Goal: Navigation & Orientation: Go to known website

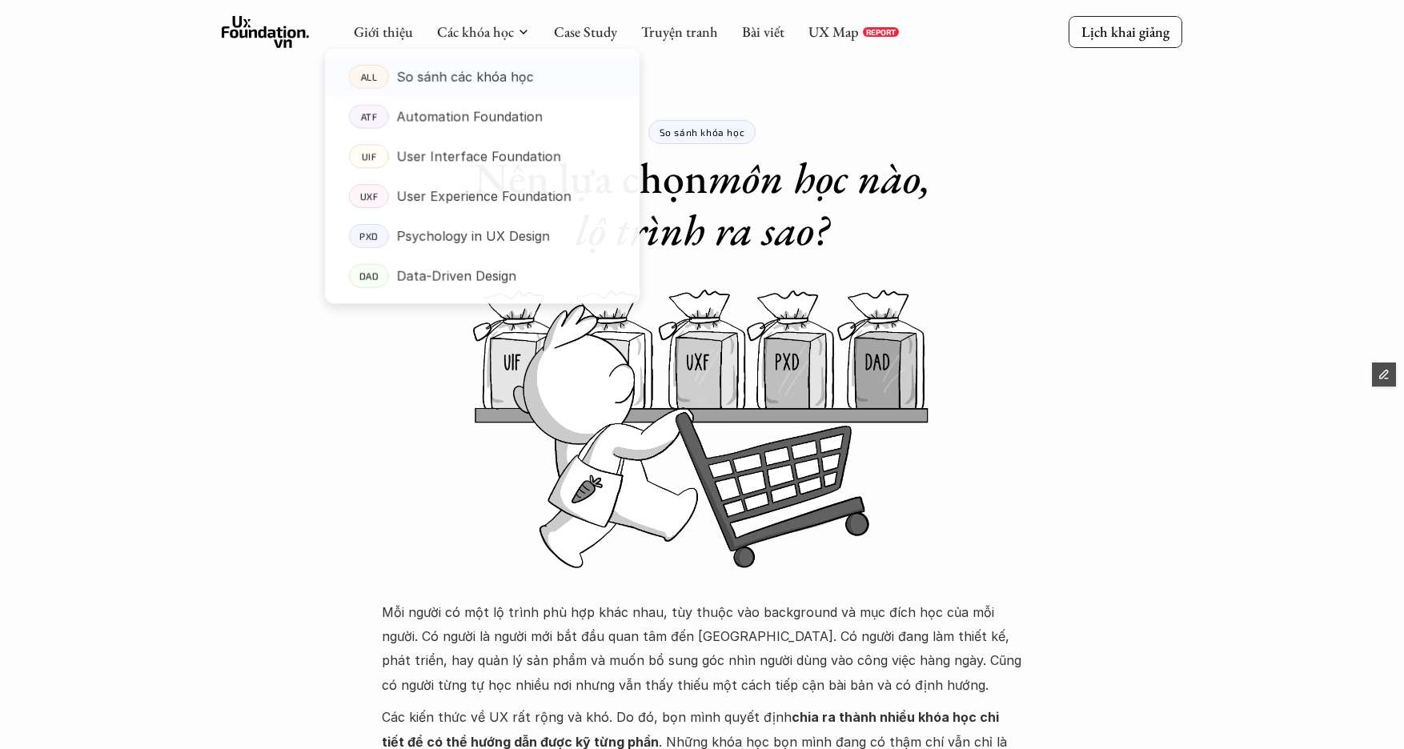
click at [242, 32] on use at bounding box center [266, 32] width 88 height 32
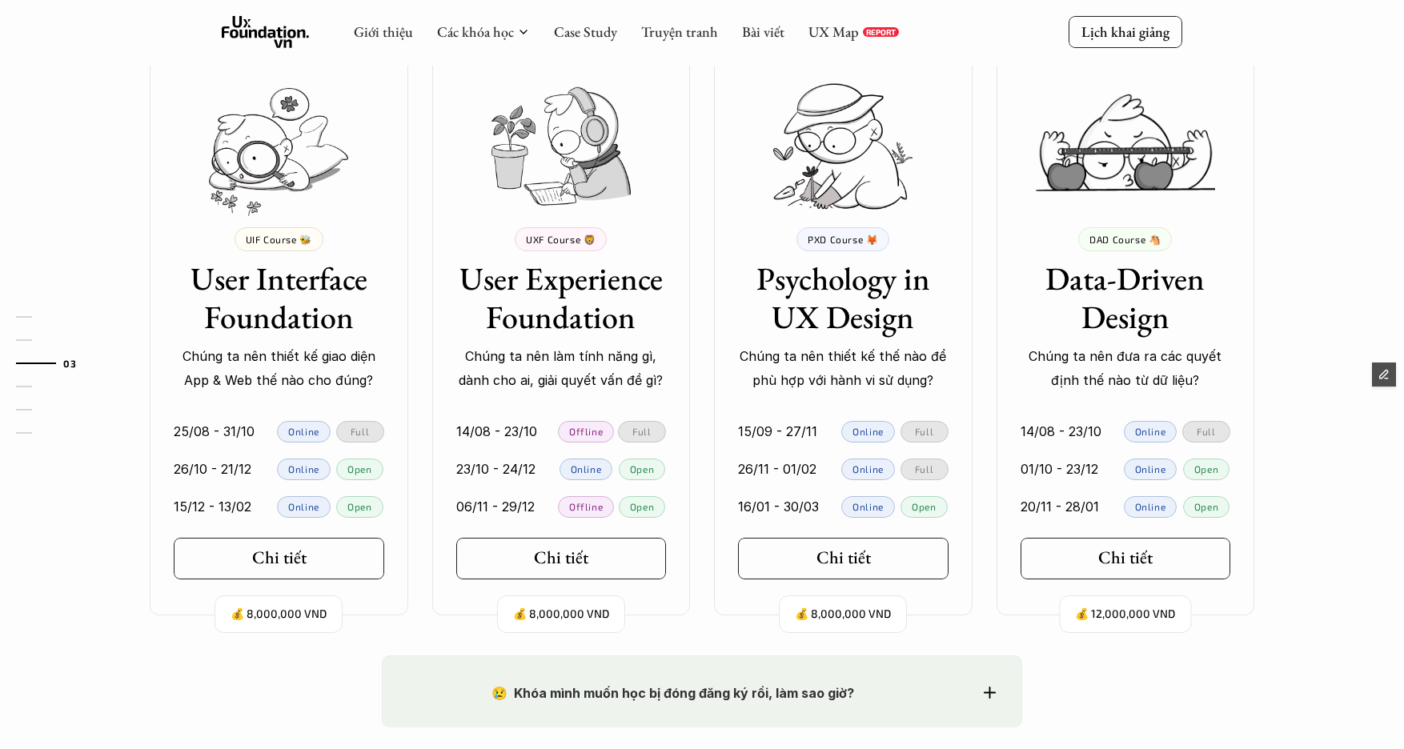
scroll to position [1444, 0]
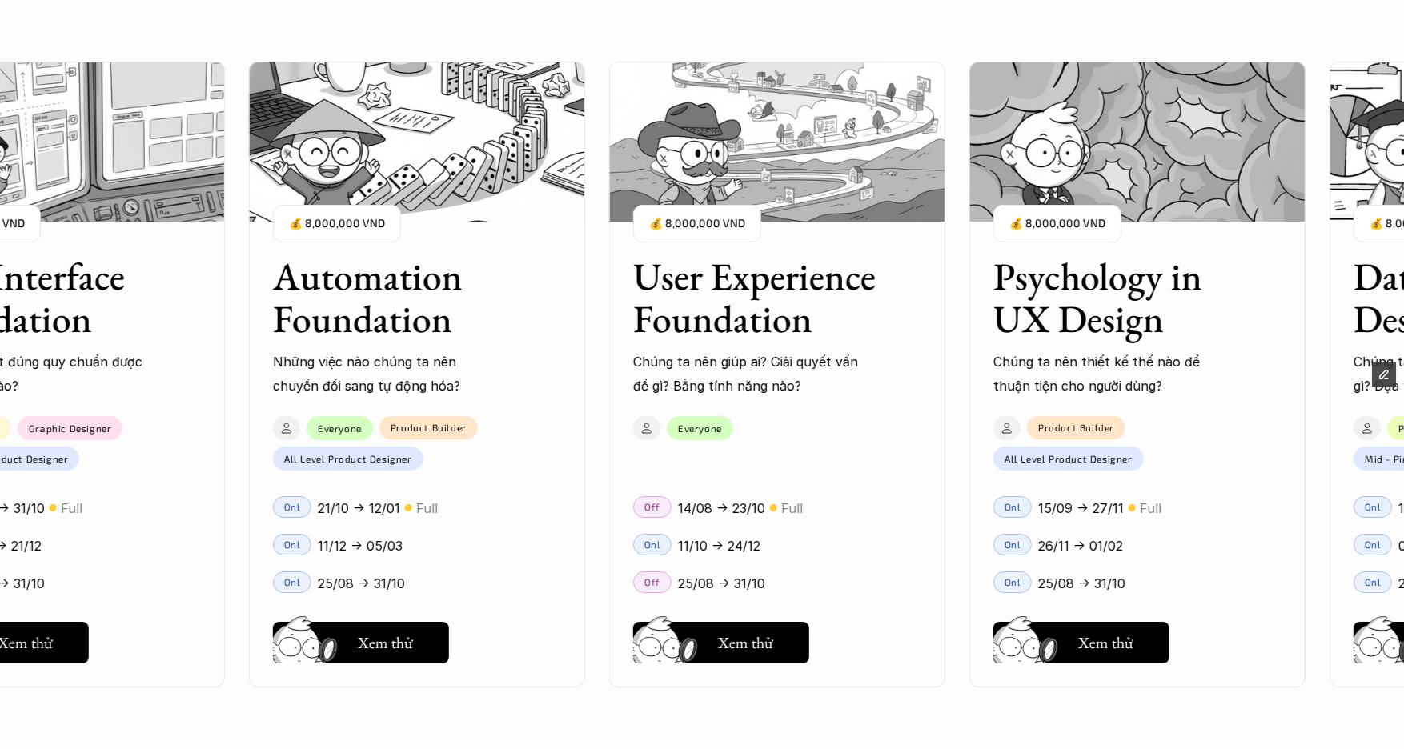
scroll to position [1725, 0]
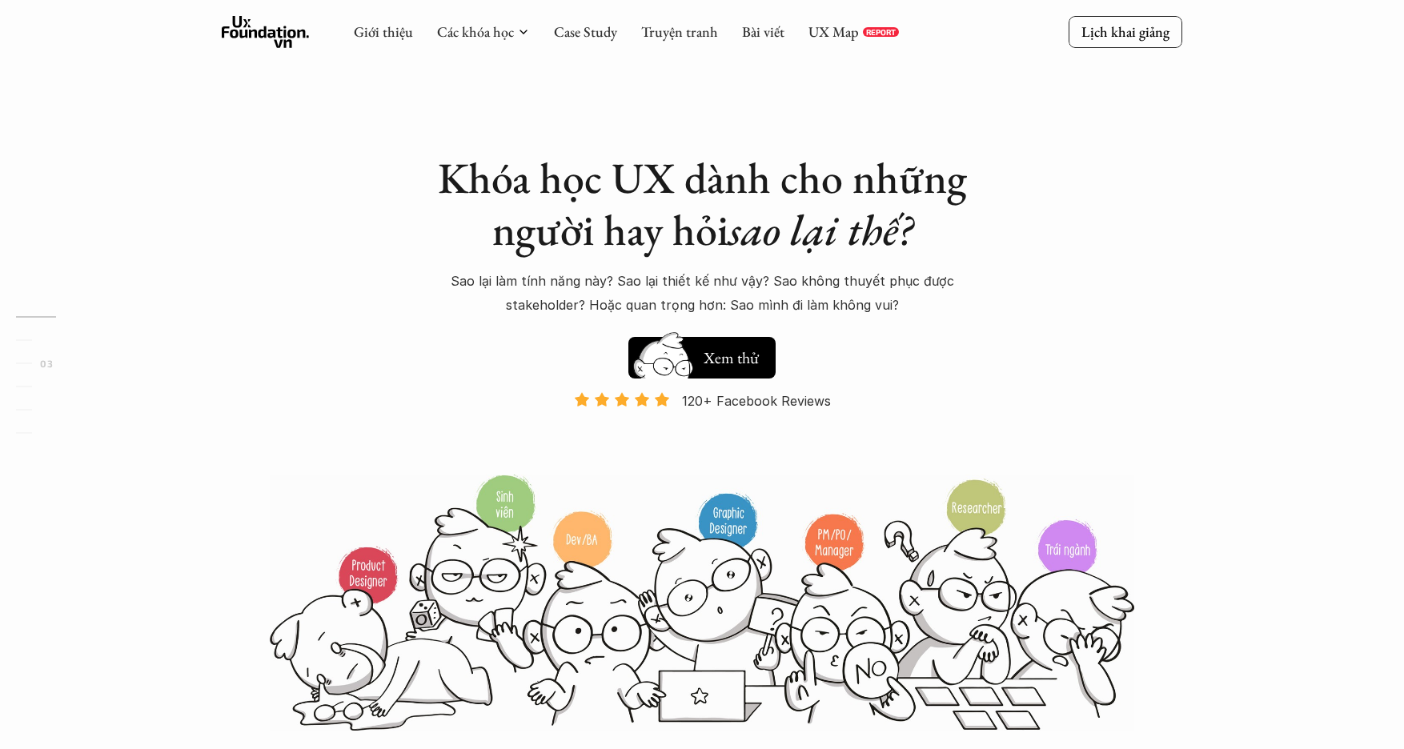
scroll to position [1725, 0]
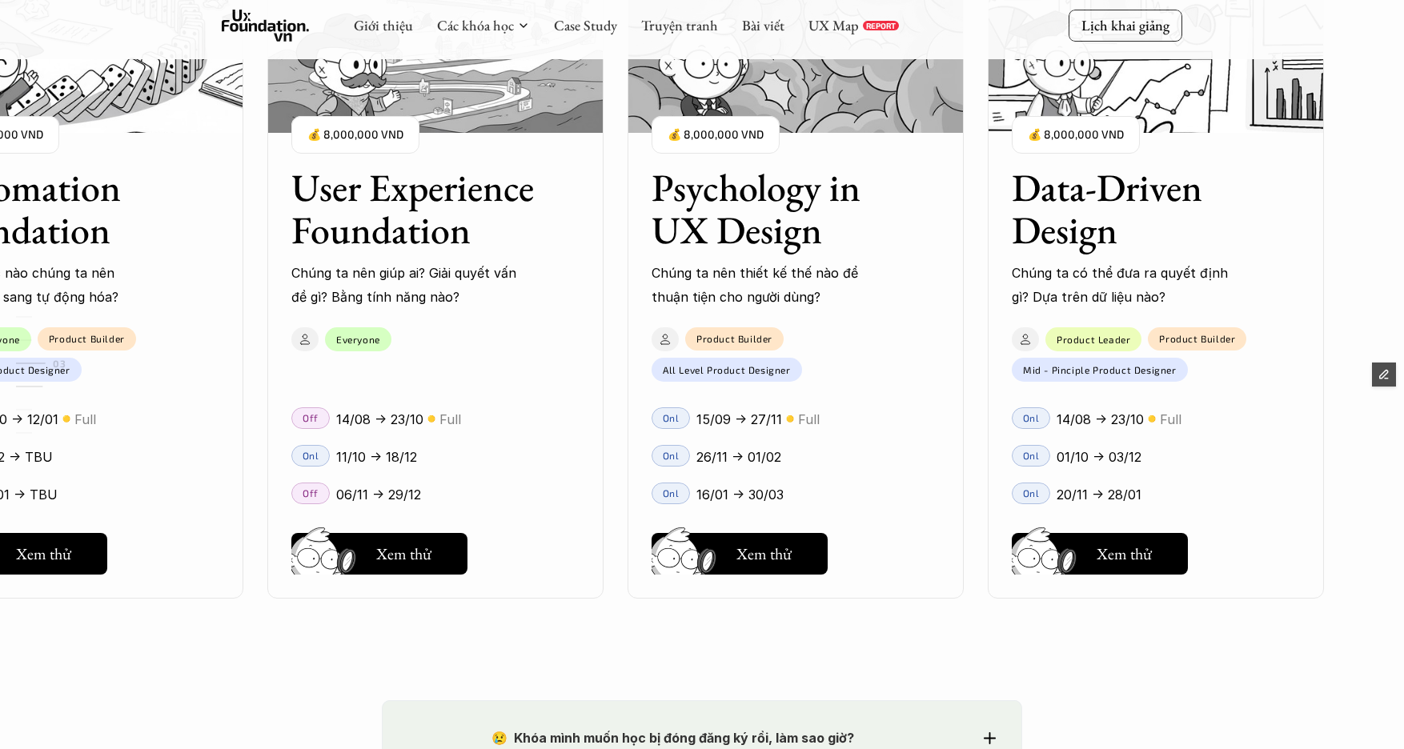
scroll to position [1959, 0]
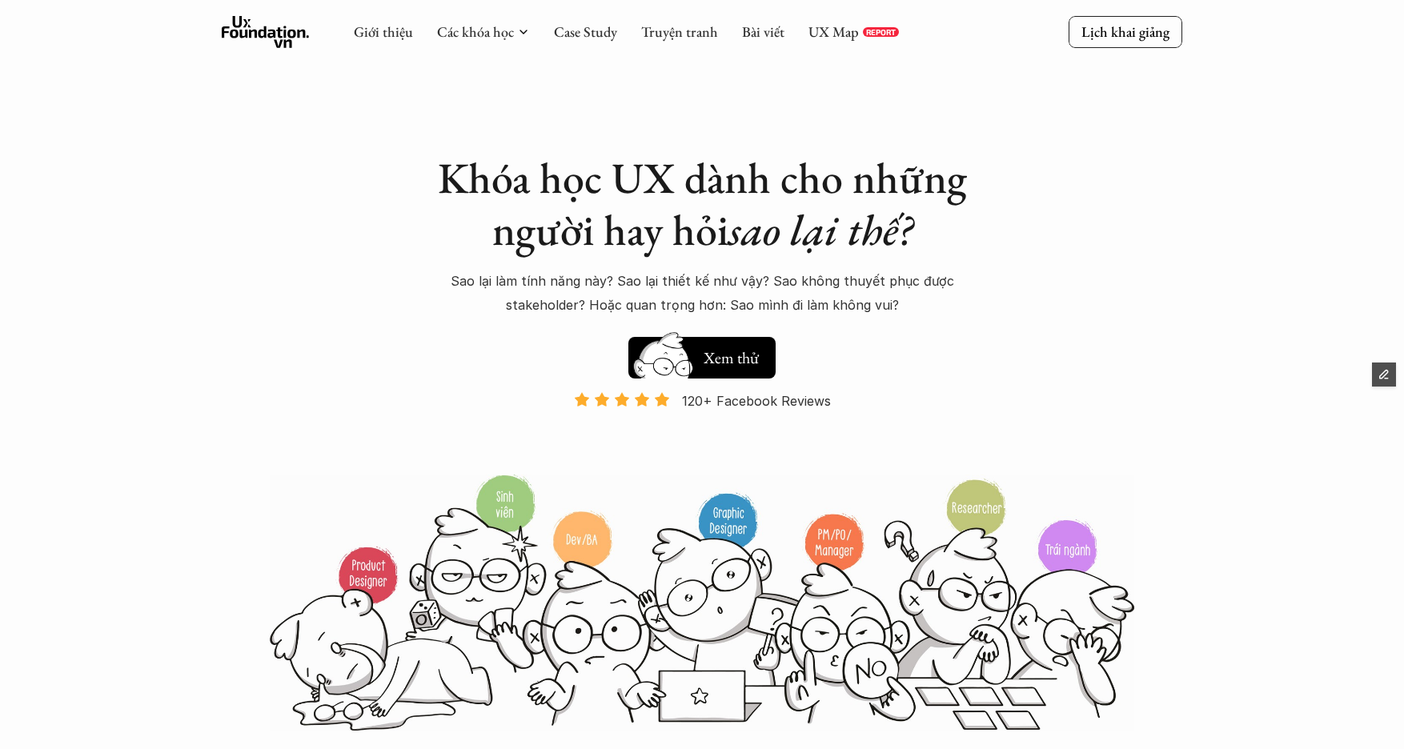
scroll to position [1959, 0]
